Goal: Transaction & Acquisition: Purchase product/service

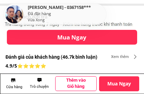
scroll to position [332, 0]
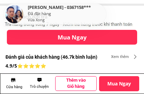
click at [64, 36] on p "Mua Ngay" at bounding box center [72, 37] width 130 height 15
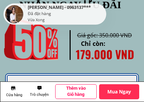
scroll to position [1645, 0]
click at [71, 90] on h1 "Thêm vào Giỏ hàng" at bounding box center [76, 91] width 33 height 12
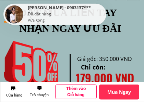
click at [70, 88] on h1 "Thêm vào Giỏ hàng" at bounding box center [76, 91] width 33 height 12
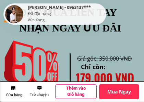
click at [71, 93] on h1 "Thêm vào Giỏ hàng" at bounding box center [76, 91] width 33 height 12
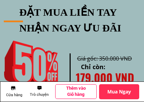
click at [72, 94] on div at bounding box center [72, 92] width 144 height 21
click at [73, 92] on h1 "Thêm vào Giỏ hàng" at bounding box center [76, 91] width 33 height 12
click at [73, 88] on h1 "Thêm vào Giỏ hàng" at bounding box center [76, 91] width 33 height 12
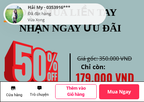
click at [110, 91] on p "Mua Ngay" at bounding box center [119, 91] width 40 height 15
click at [119, 93] on p "Mua Ngay" at bounding box center [119, 91] width 40 height 15
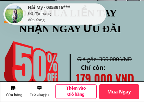
click at [113, 94] on p "Mua Ngay" at bounding box center [119, 91] width 40 height 15
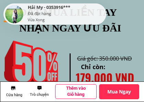
click at [117, 92] on p "Mua Ngay" at bounding box center [119, 91] width 40 height 15
click at [113, 91] on p "Mua Ngay" at bounding box center [119, 91] width 40 height 15
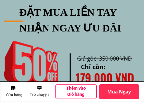
click at [83, 91] on h1 "Thêm vào Giỏ hàng" at bounding box center [76, 91] width 33 height 12
click at [81, 93] on h1 "Thêm vào Giỏ hàng" at bounding box center [76, 91] width 33 height 12
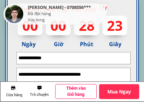
scroll to position [1726, 0]
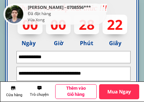
click at [21, 56] on input "text" at bounding box center [73, 56] width 113 height 11
type input "**********"
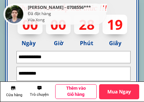
type input "*********"
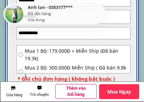
scroll to position [1783, 0]
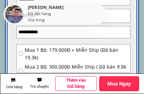
click at [23, 31] on input "text" at bounding box center [73, 31] width 113 height 11
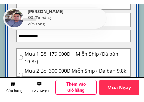
scroll to position [1783, 0]
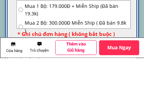
type input "**********"
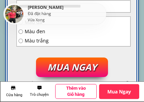
scroll to position [1865, 0]
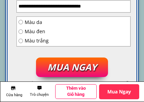
click at [70, 69] on p "MUA NGAY" at bounding box center [72, 68] width 72 height 20
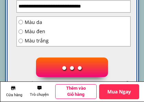
click at [63, 69] on p "● ● ●" at bounding box center [72, 68] width 72 height 20
